Goal: Complete application form

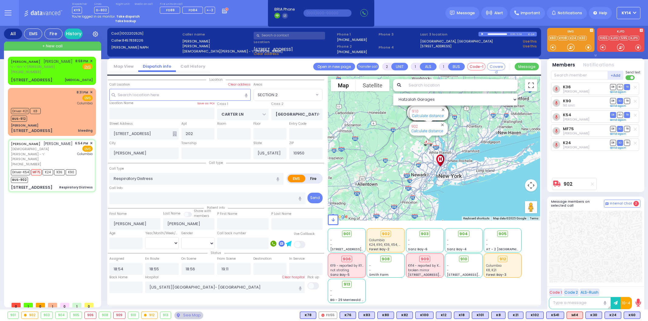
select select "SECTION 2"
select select
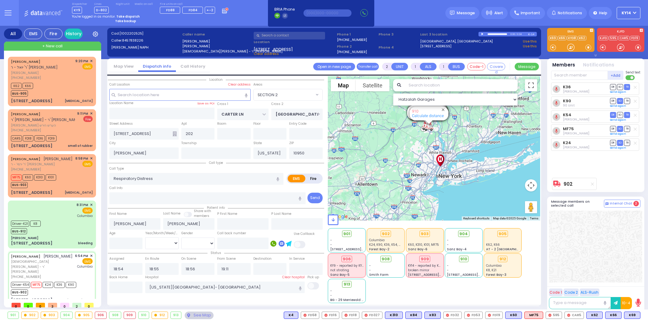
select select "SECTION 2"
select select
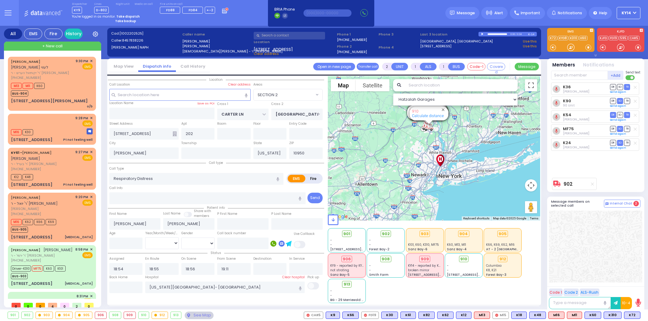
select select "SECTION 2"
select select
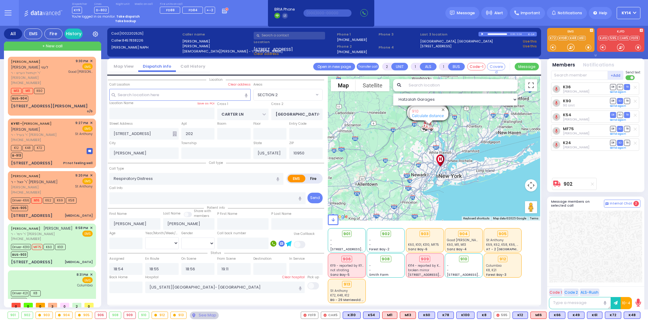
select select "SECTION 2"
select select
